Goal: Use online tool/utility: Utilize a website feature to perform a specific function

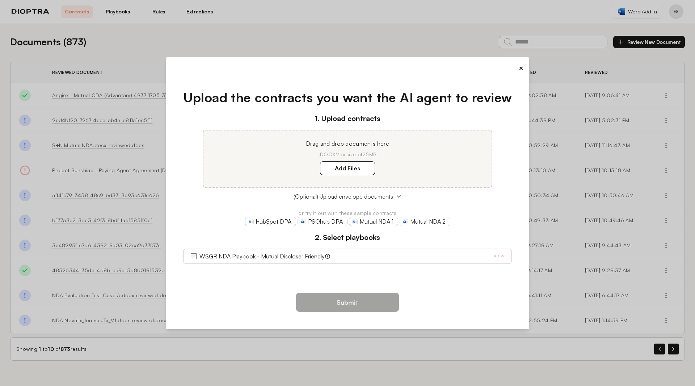
click at [190, 258] on div "WSGR NDA Playbook - Mutual Discloser Friendly View" at bounding box center [347, 255] width 329 height 15
click at [351, 168] on label "Add Files" at bounding box center [347, 168] width 55 height 14
click at [0, 0] on here "Add Files" at bounding box center [0, 0] width 0 height 0
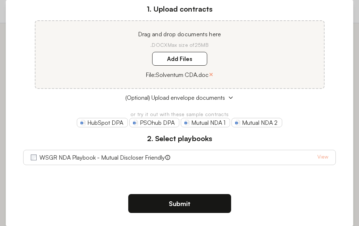
scroll to position [76, 0]
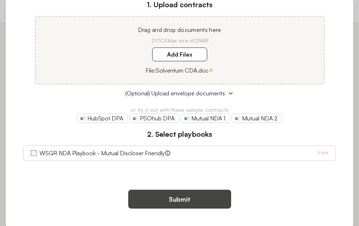
click at [185, 199] on button "Submit" at bounding box center [179, 198] width 103 height 19
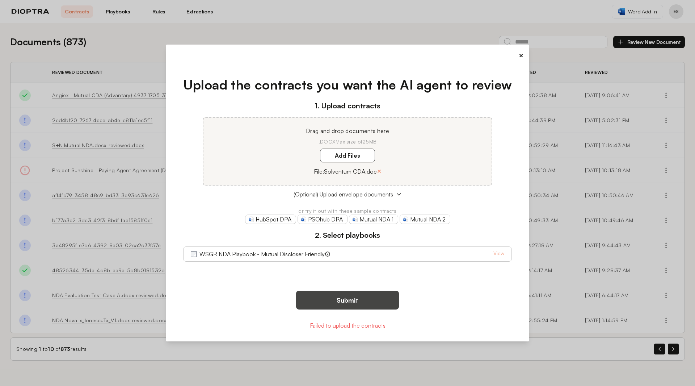
click at [339, 301] on button "Submit" at bounding box center [347, 299] width 103 height 19
click at [381, 172] on button "×" at bounding box center [379, 171] width 5 height 10
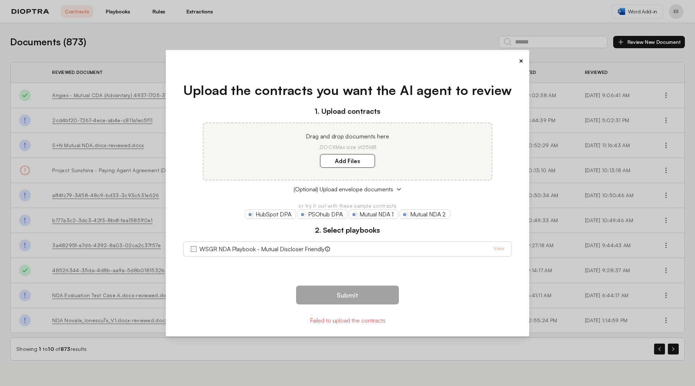
drag, startPoint x: 501, startPoint y: 326, endPoint x: 695, endPoint y: 403, distance: 208.8
click at [695, 385] on html "Contracts Playbooks Rules Extractions Word Add-in ES Documents ( 873 ) Review N…" at bounding box center [347, 193] width 695 height 386
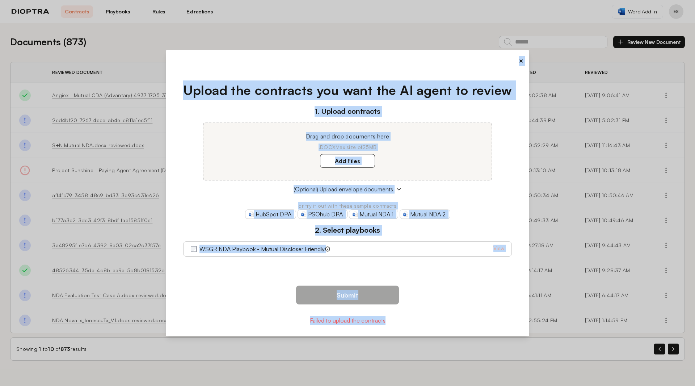
click at [438, 295] on div "Submit Failed to upload the contracts" at bounding box center [348, 305] width 352 height 51
click at [398, 187] on icon at bounding box center [399, 189] width 6 height 6
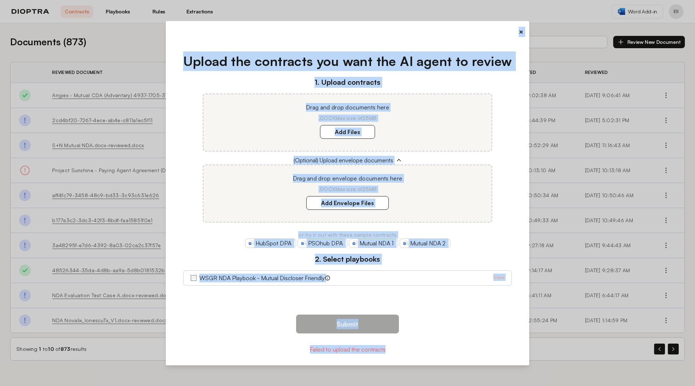
click at [426, 206] on div "Add Envelope Files" at bounding box center [347, 202] width 271 height 9
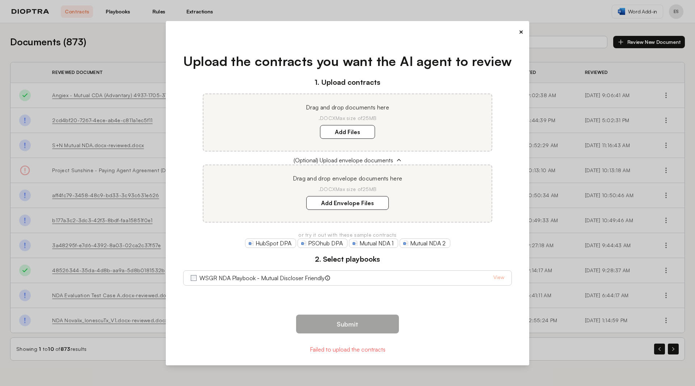
click at [462, 304] on div "Upload the contracts you want the AI agent to review 1. Upload contracts Drag a…" at bounding box center [348, 173] width 352 height 266
click at [385, 158] on span "(Optional) Upload envelope documents" at bounding box center [344, 160] width 100 height 9
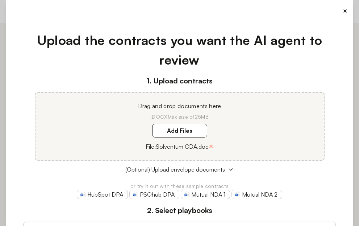
click at [210, 145] on button "×" at bounding box center [211, 146] width 5 height 10
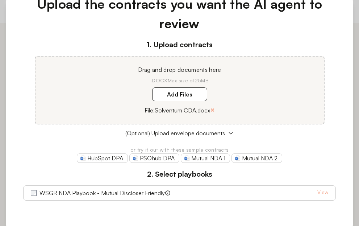
scroll to position [91, 0]
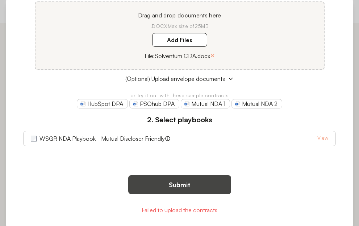
click at [220, 182] on button "Submit" at bounding box center [179, 184] width 103 height 19
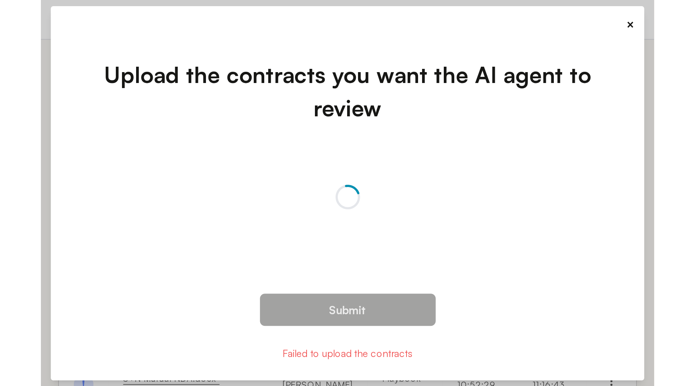
scroll to position [0, 0]
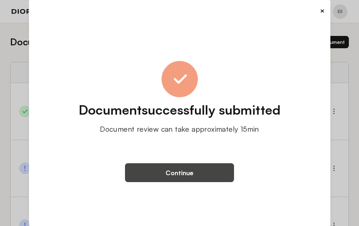
click at [214, 171] on button "Continue" at bounding box center [179, 172] width 109 height 19
